Goal: Information Seeking & Learning: Learn about a topic

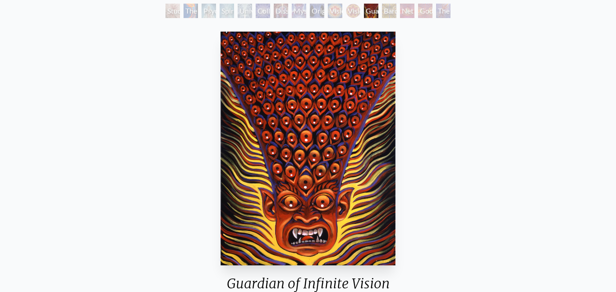
scroll to position [54, 0]
click at [350, 13] on div "Vision Crystal Tondo" at bounding box center [353, 11] width 14 height 14
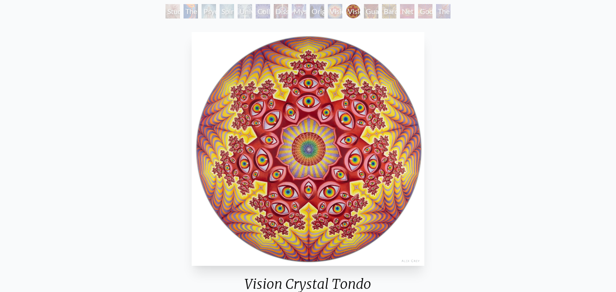
click at [367, 16] on div "Guardian of Infinite Vision" at bounding box center [371, 11] width 14 height 14
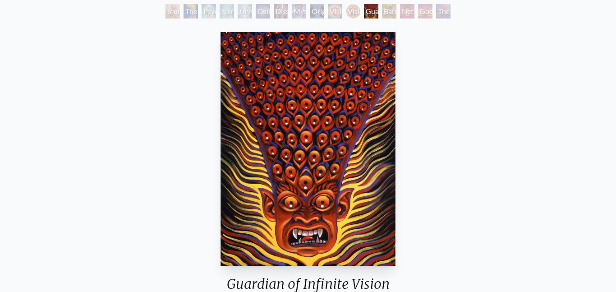
click at [389, 15] on div "Bardo Being" at bounding box center [389, 11] width 14 height 14
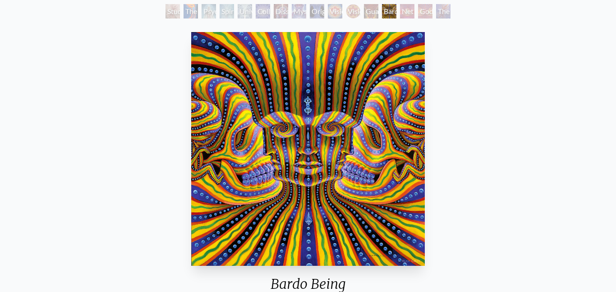
click at [369, 16] on div "Guardian of Infinite Vision" at bounding box center [371, 11] width 14 height 14
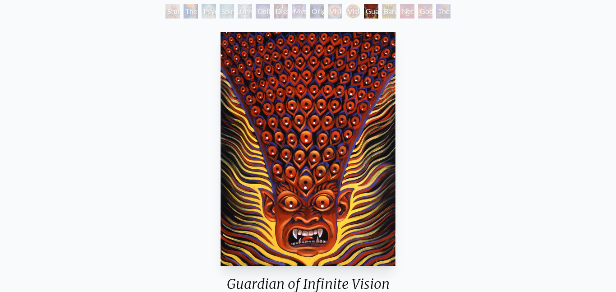
click at [422, 14] on div "Godself" at bounding box center [425, 11] width 14 height 14
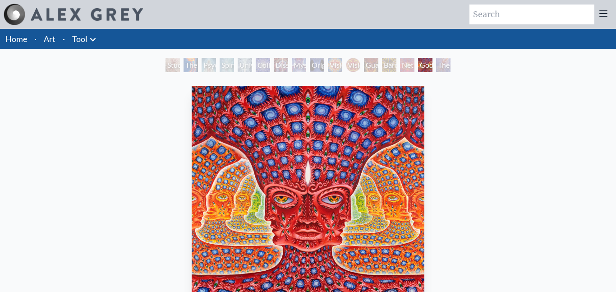
click at [408, 67] on div "Net of Being" at bounding box center [407, 65] width 14 height 14
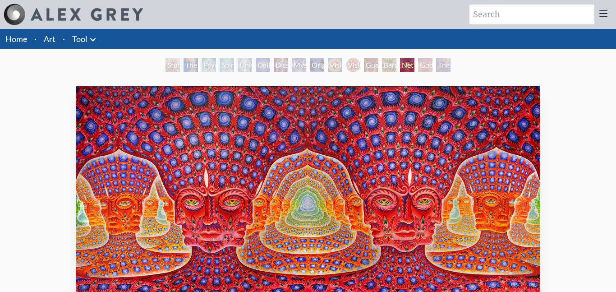
click at [353, 63] on div "Vision Crystal Tondo" at bounding box center [353, 65] width 14 height 14
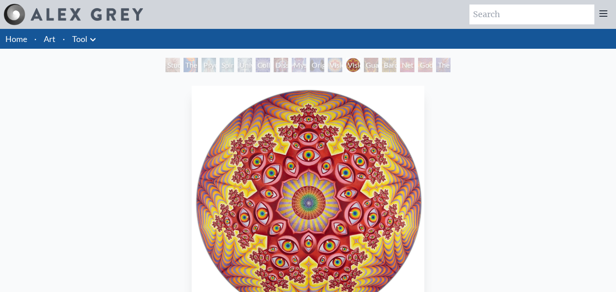
click at [366, 68] on div "Guardian of Infinite Vision" at bounding box center [371, 65] width 14 height 14
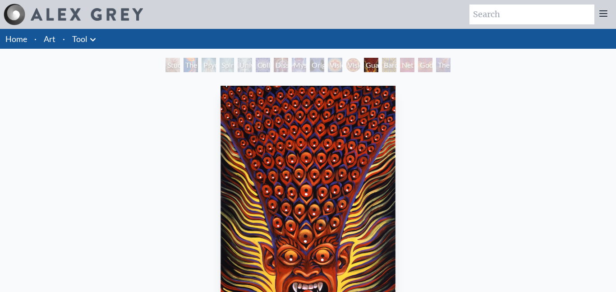
click at [389, 65] on div "Bardo Being" at bounding box center [389, 65] width 14 height 14
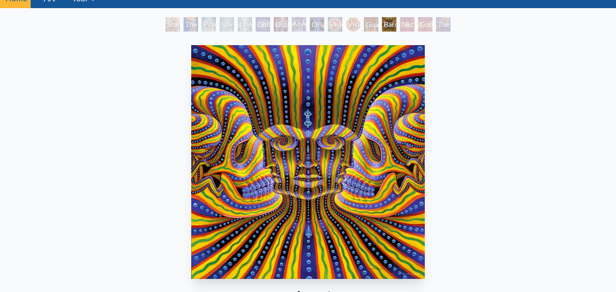
scroll to position [43, 0]
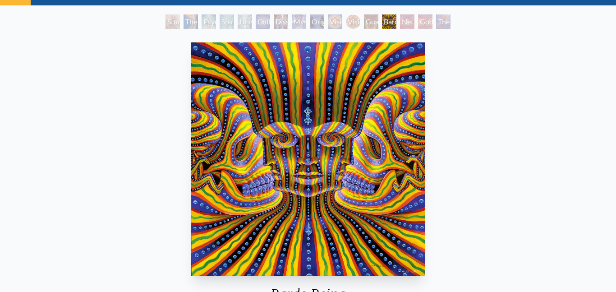
click at [314, 24] on div "Original Face" at bounding box center [317, 21] width 14 height 14
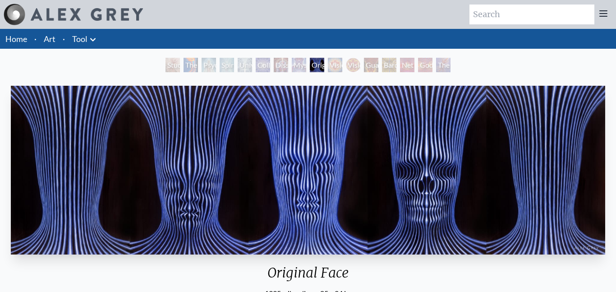
click at [295, 67] on div "Mystic Eye" at bounding box center [299, 65] width 14 height 14
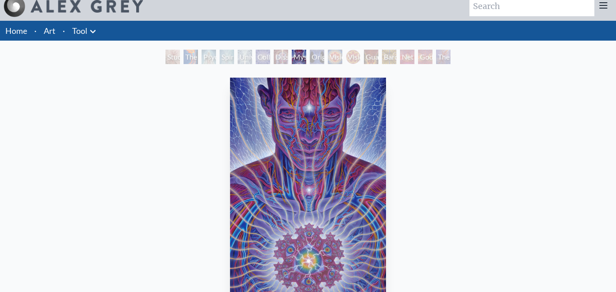
scroll to position [3, 0]
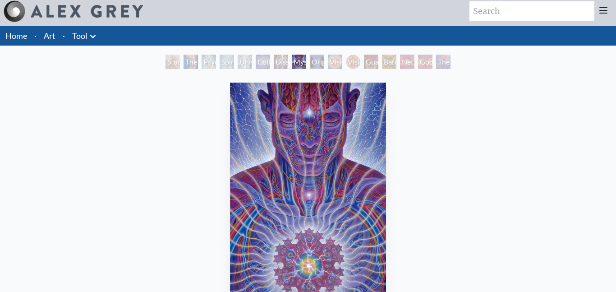
click at [282, 66] on div "Dissectional Art for Tool's Lateralus CD" at bounding box center [281, 62] width 14 height 14
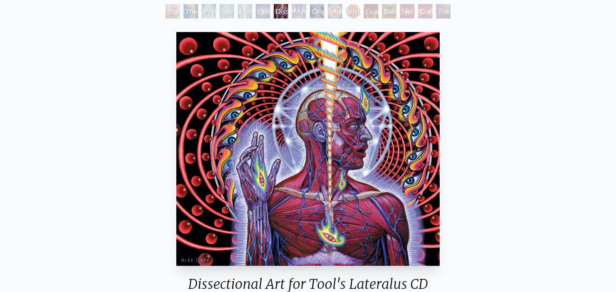
scroll to position [0, 0]
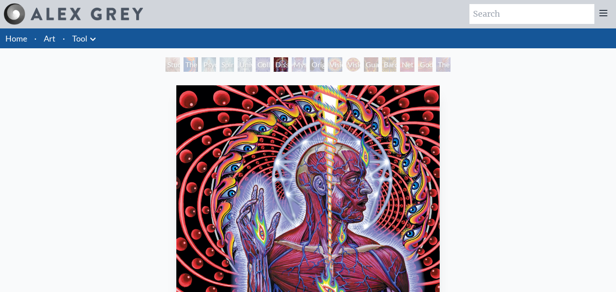
click at [264, 66] on div "Collective Vision" at bounding box center [263, 64] width 14 height 14
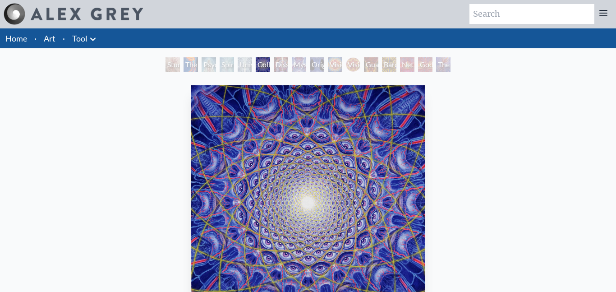
click at [244, 65] on div "Universal Mind Lattice" at bounding box center [245, 64] width 14 height 14
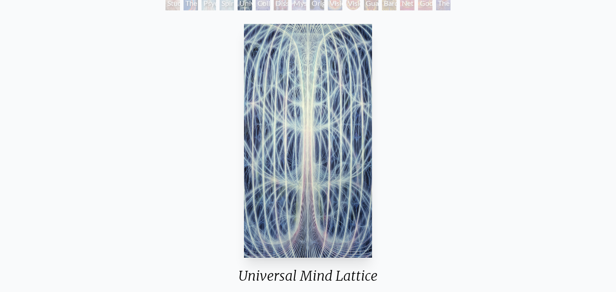
scroll to position [63, 0]
